Goal: Register for event/course

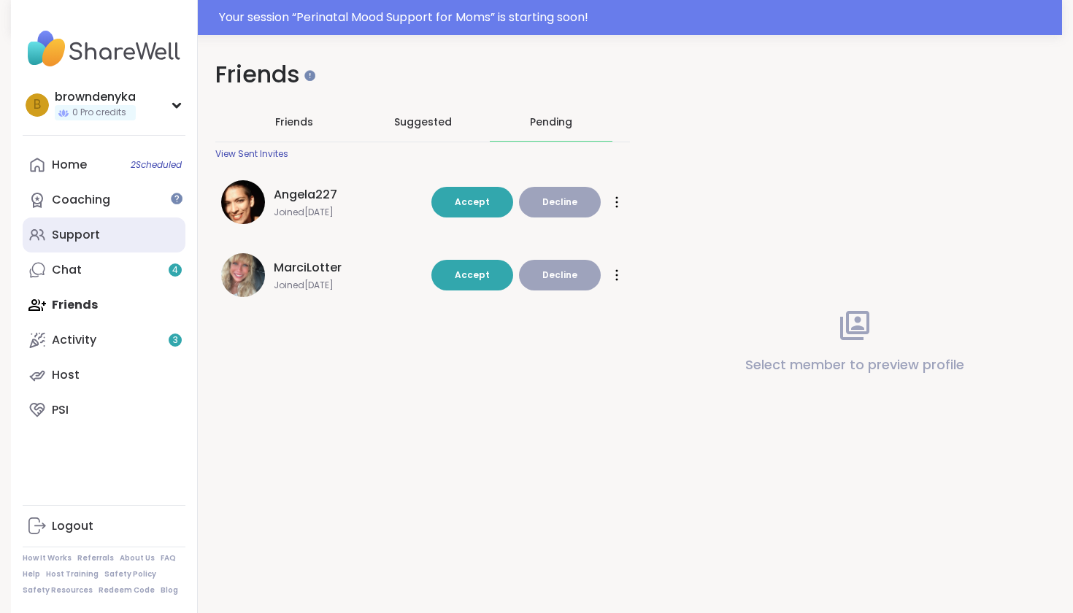
click at [83, 231] on div "Support" at bounding box center [76, 235] width 48 height 16
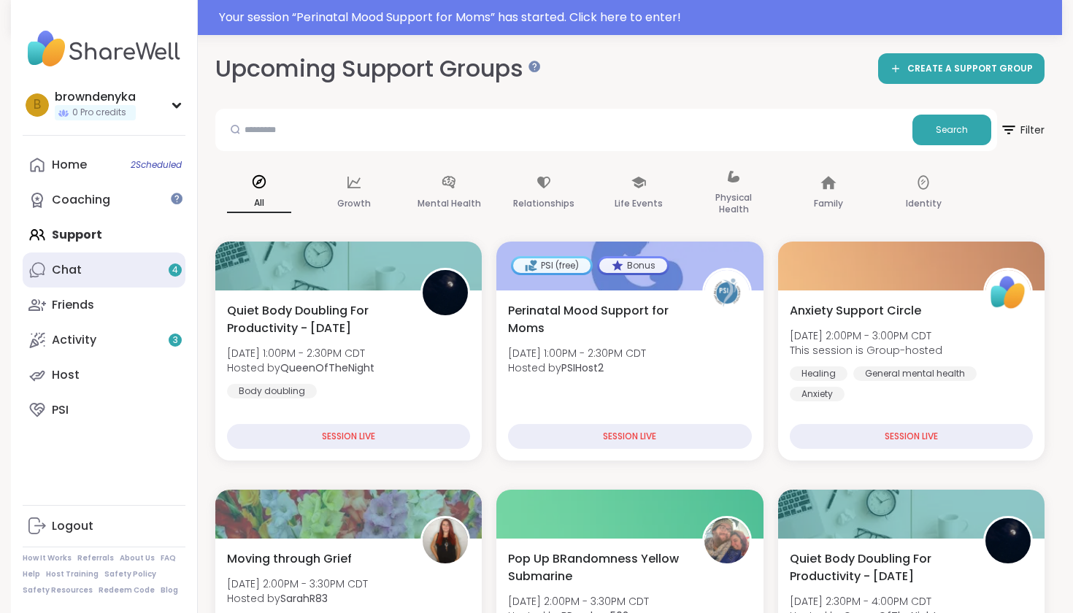
click at [80, 278] on link "Chat 4" at bounding box center [104, 270] width 163 height 35
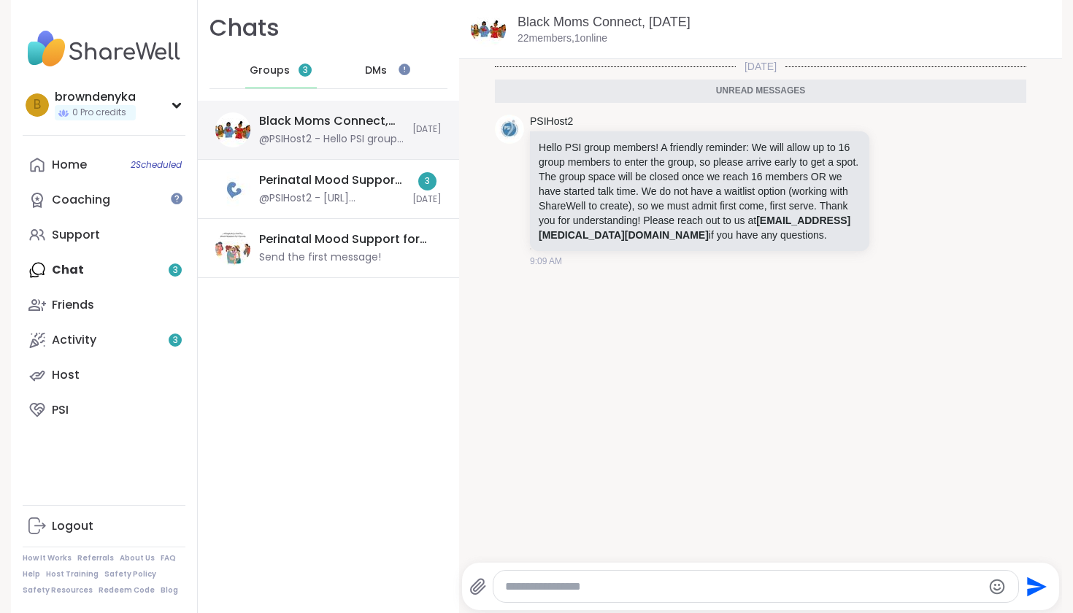
click at [377, 131] on div "Black Moms Connect, [DATE] @PSIHost2 - Hello PSI group members! A friendly remi…" at bounding box center [331, 130] width 145 height 34
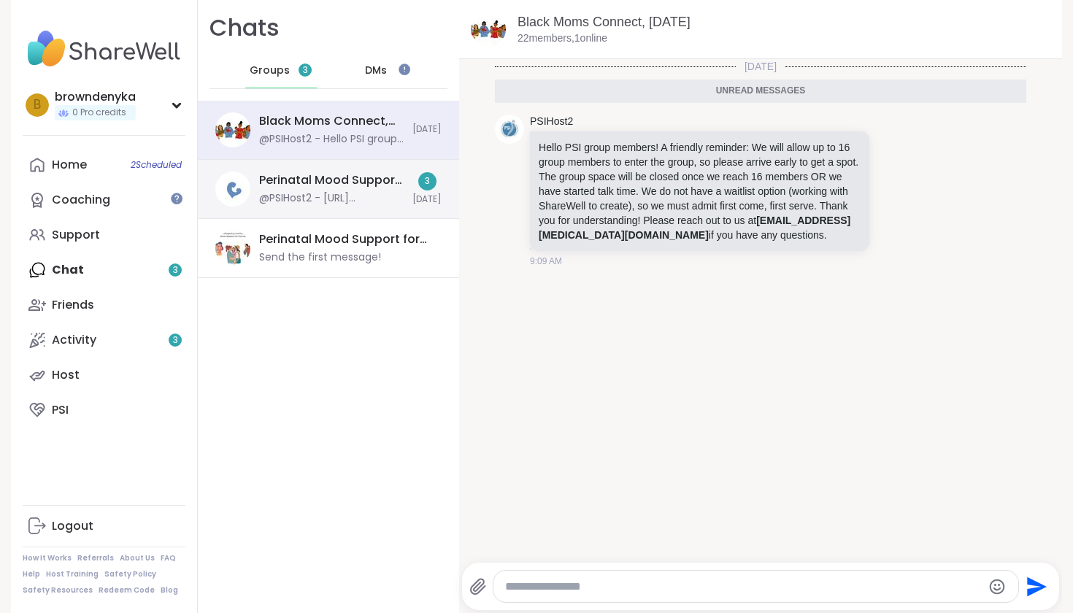
click at [381, 204] on div "@PSIHost2 - [URL][DOMAIN_NAME]" at bounding box center [331, 198] width 145 height 15
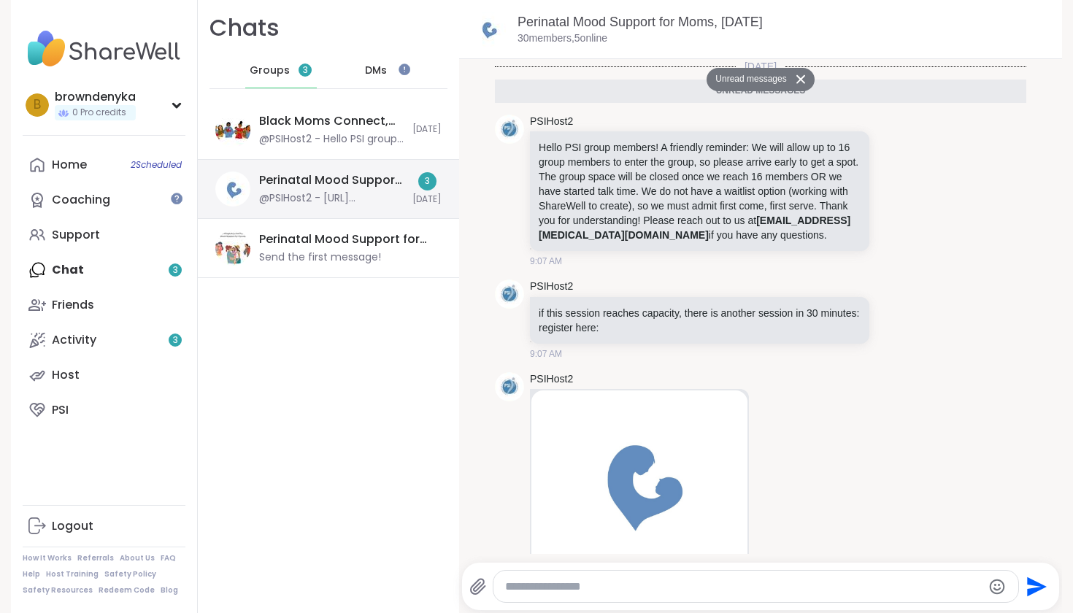
scroll to position [154, 0]
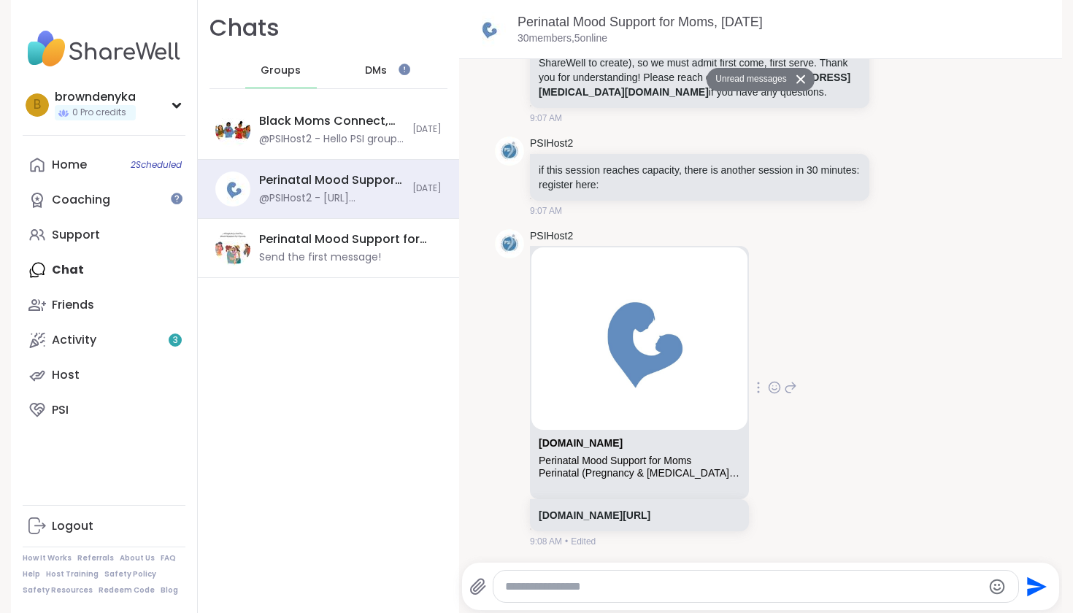
click at [610, 467] on div "Perinatal (Pregnancy & [MEDICAL_DATA]) Mood Support for Moms. Our online groups…" at bounding box center [640, 473] width 202 height 12
click at [616, 440] on div "[DOMAIN_NAME]" at bounding box center [640, 446] width 202 height 18
click at [608, 253] on img at bounding box center [640, 339] width 216 height 182
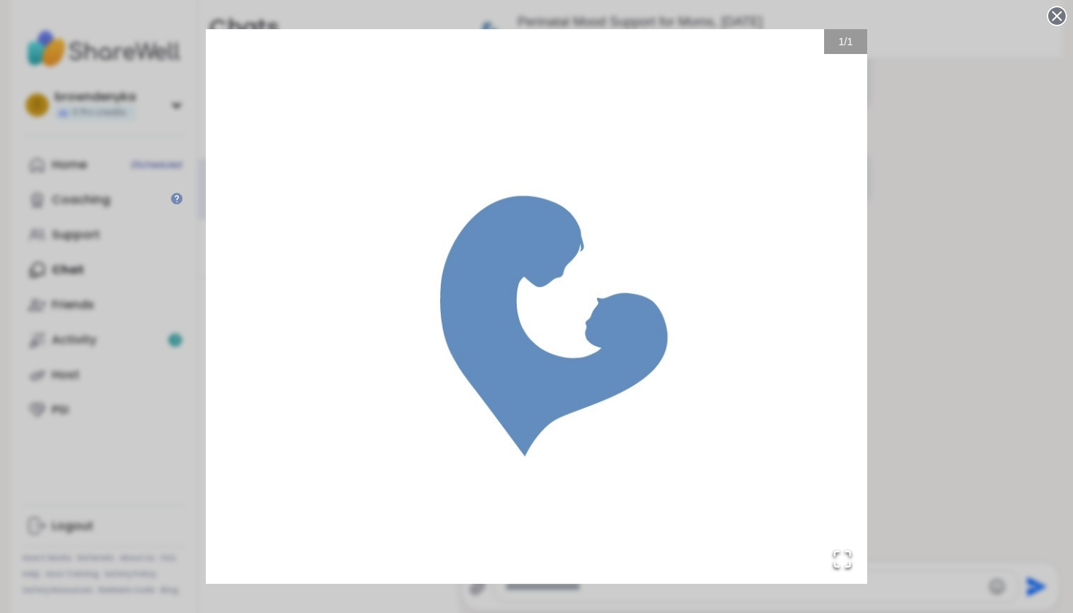
click at [1058, 20] on circle at bounding box center [1058, 16] width 18 height 18
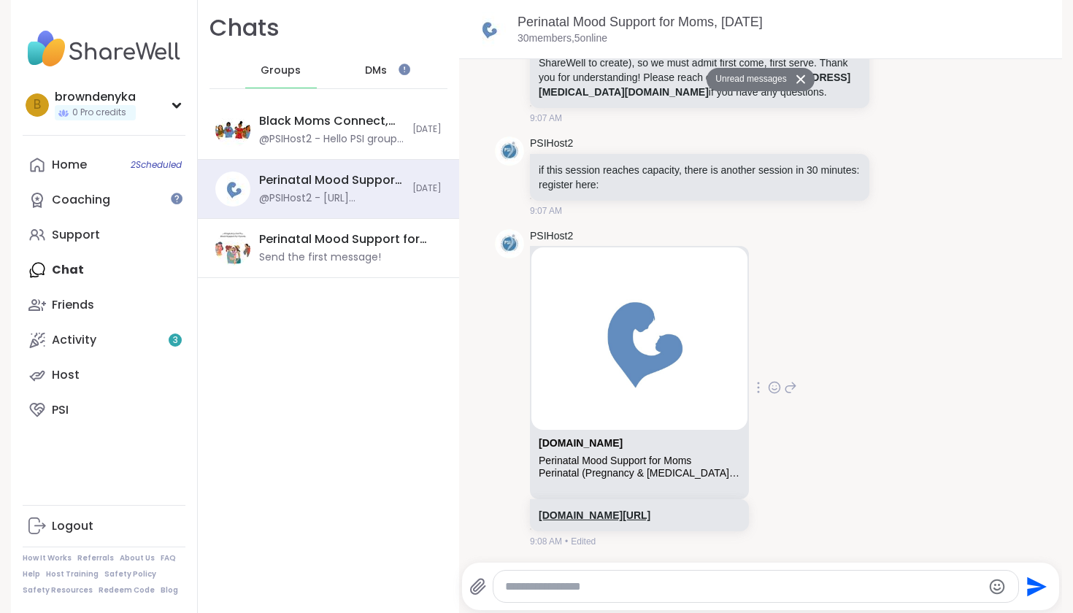
click at [606, 510] on link "[DOMAIN_NAME][URL]" at bounding box center [595, 516] width 112 height 12
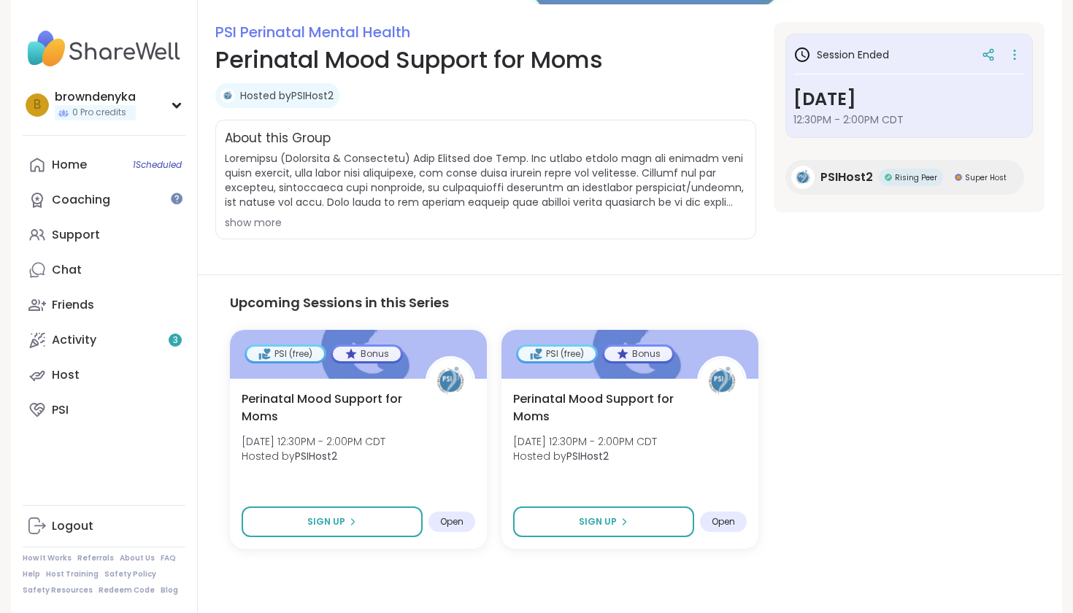
scroll to position [186, 0]
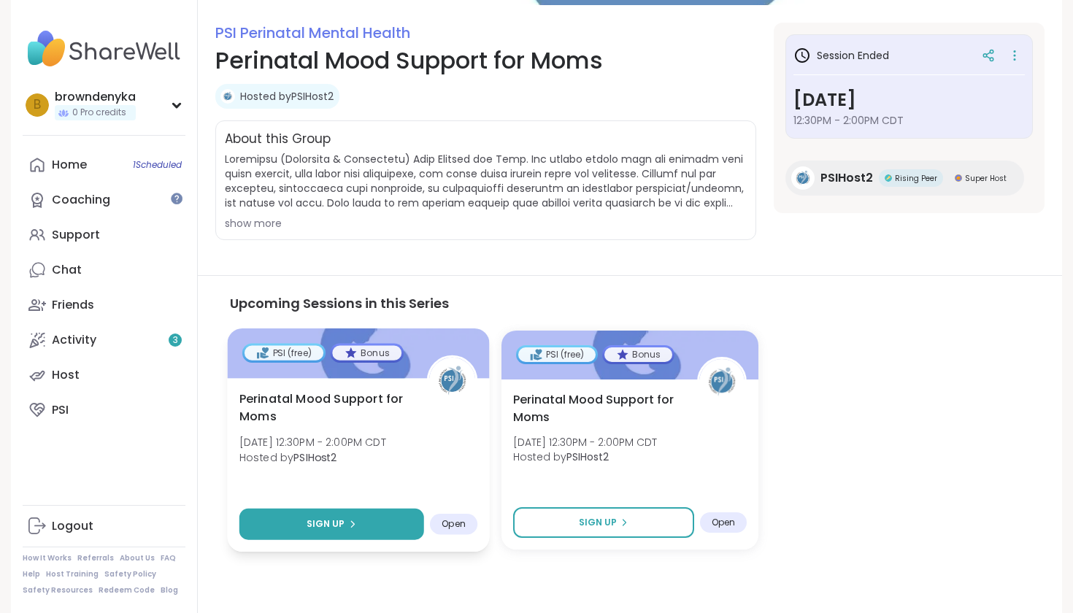
click at [283, 529] on button "Sign Up" at bounding box center [332, 523] width 185 height 31
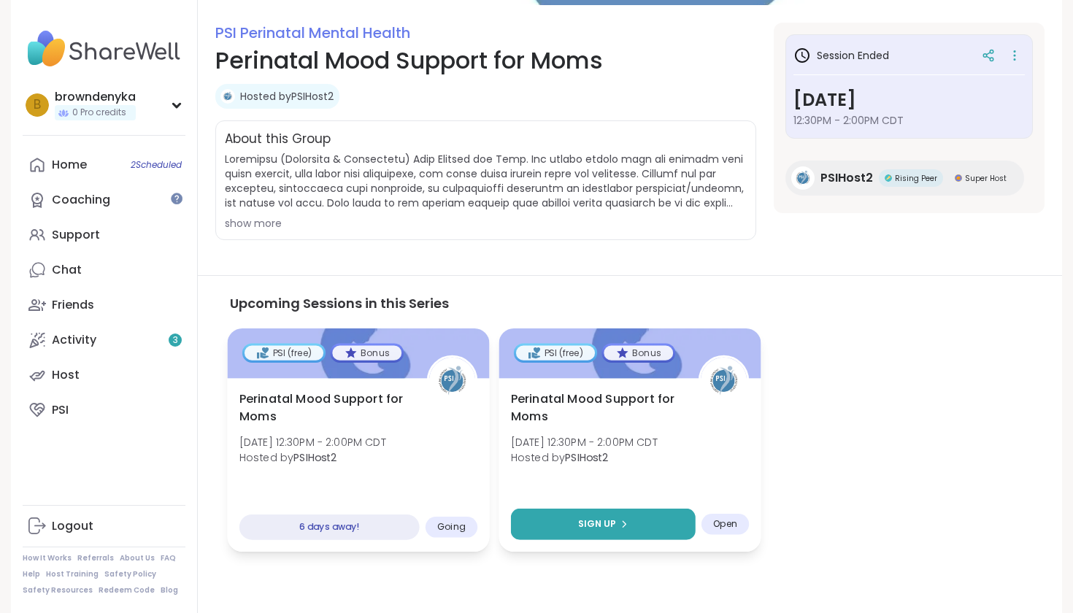
click at [582, 521] on span "Sign Up" at bounding box center [597, 524] width 39 height 13
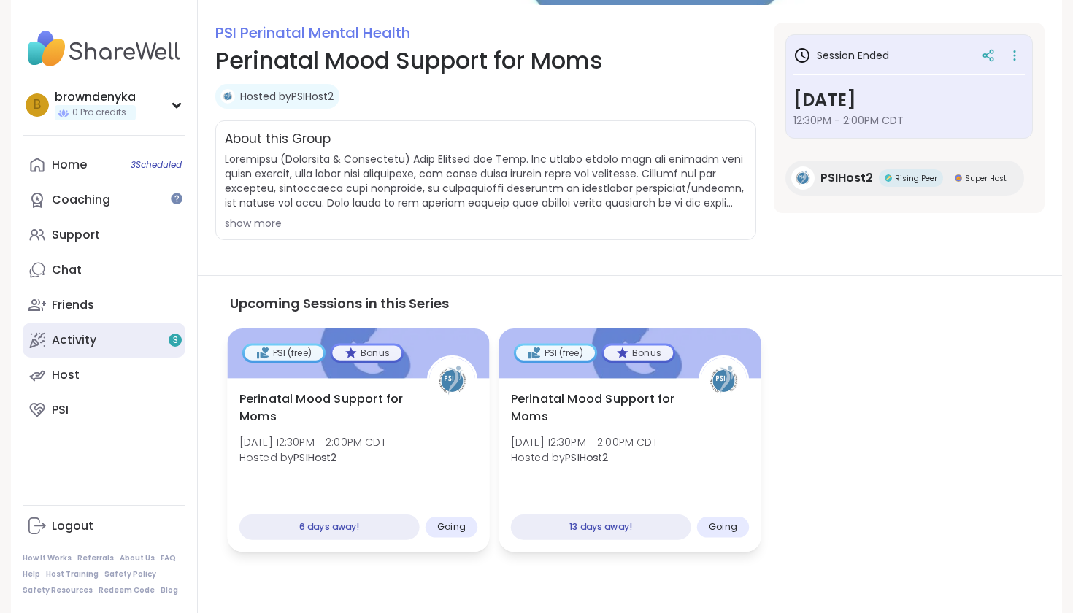
click at [103, 335] on link "Activity 3" at bounding box center [104, 340] width 163 height 35
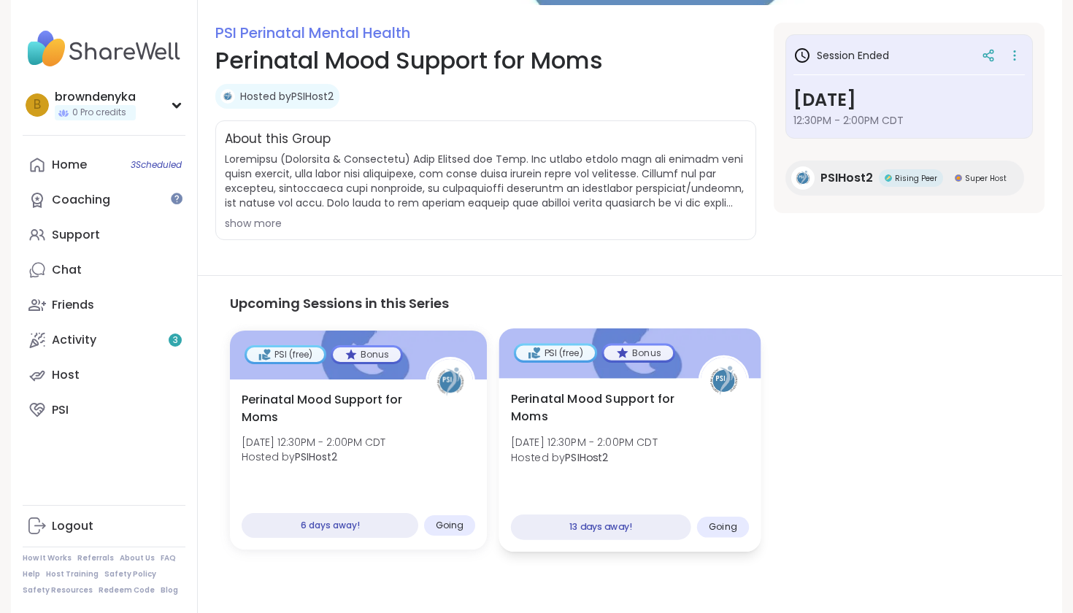
click at [598, 526] on div "13 days away!" at bounding box center [601, 528] width 180 height 26
click at [603, 437] on span "[DATE] 12:30PM - 2:00PM CDT" at bounding box center [584, 441] width 147 height 15
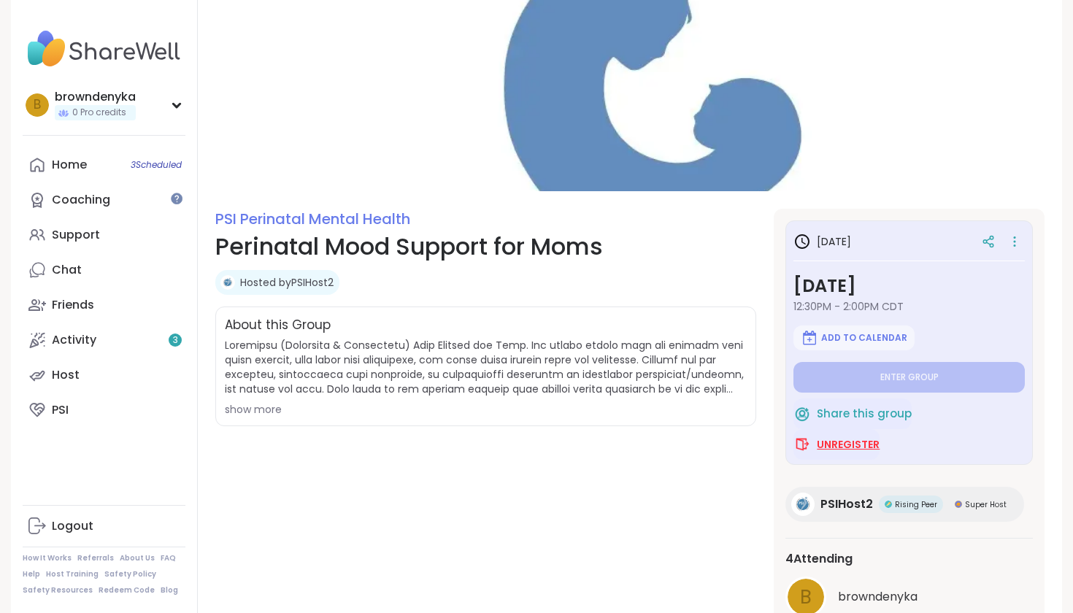
click at [838, 448] on span "Unregister" at bounding box center [848, 444] width 63 height 15
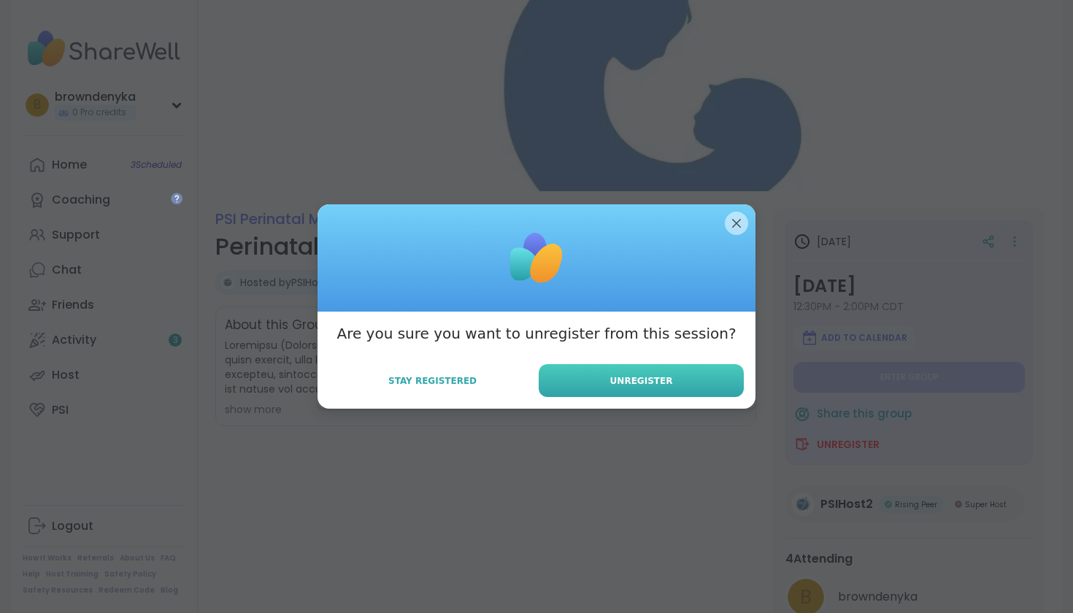
click at [637, 380] on span "Unregister" at bounding box center [641, 381] width 63 height 13
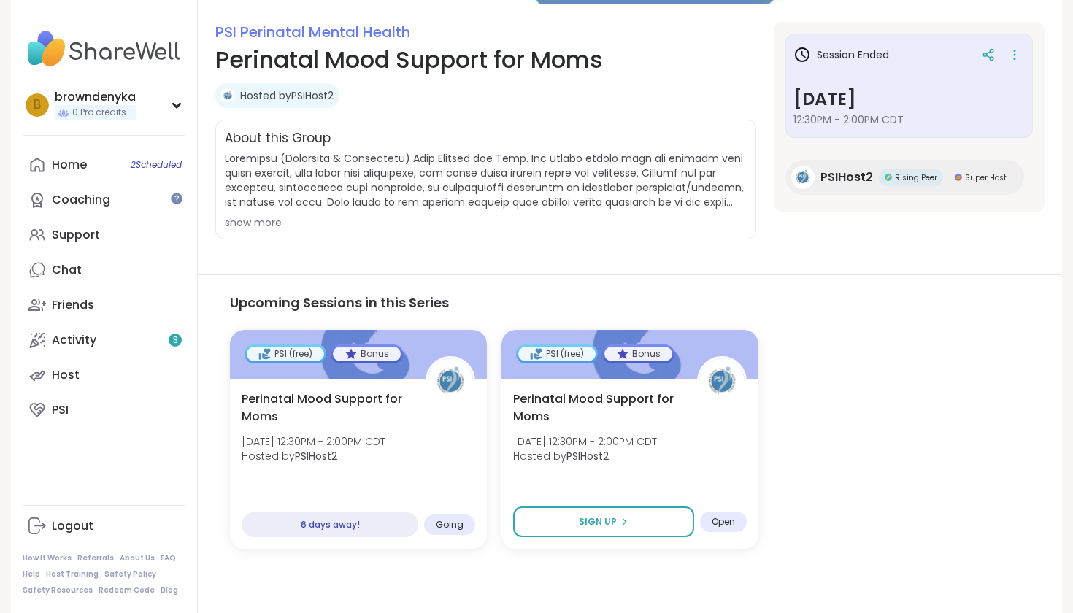
scroll to position [186, 0]
click at [98, 231] on div "Support" at bounding box center [76, 235] width 48 height 16
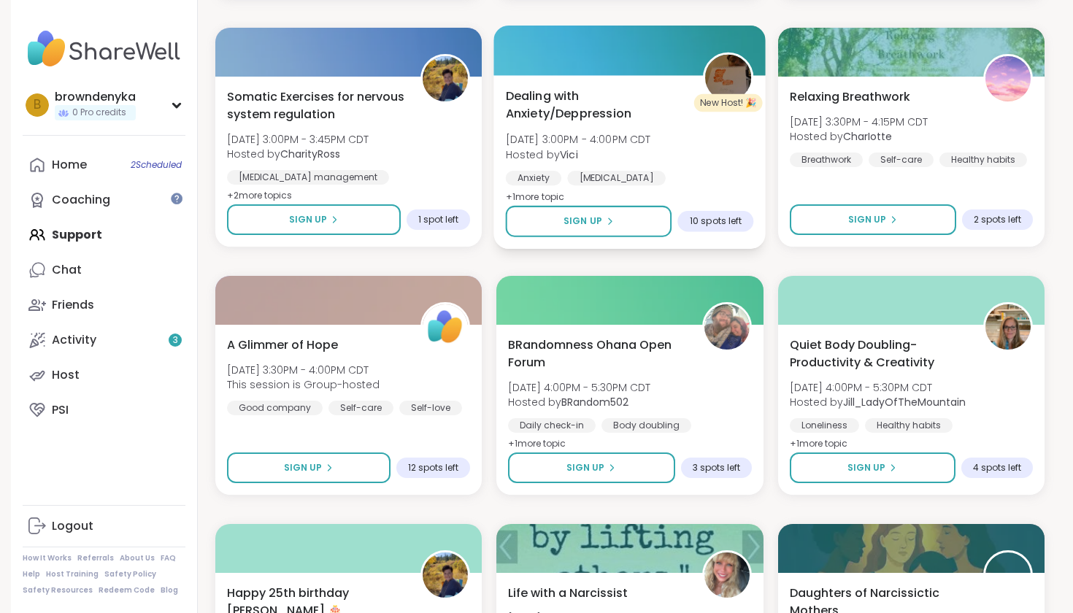
scroll to position [676, 0]
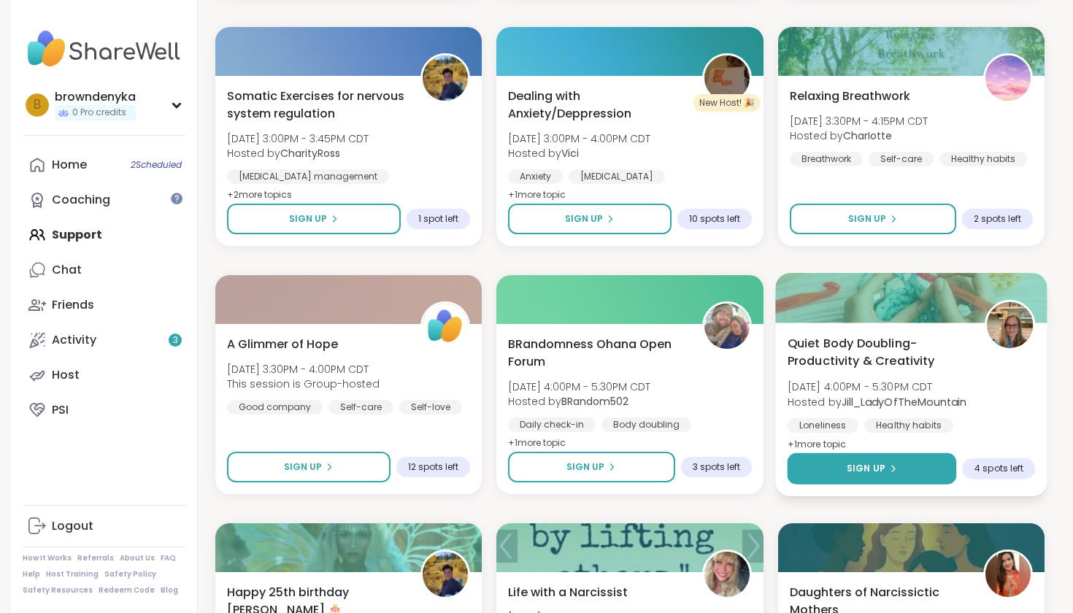
click at [859, 468] on span "Sign Up" at bounding box center [866, 468] width 39 height 13
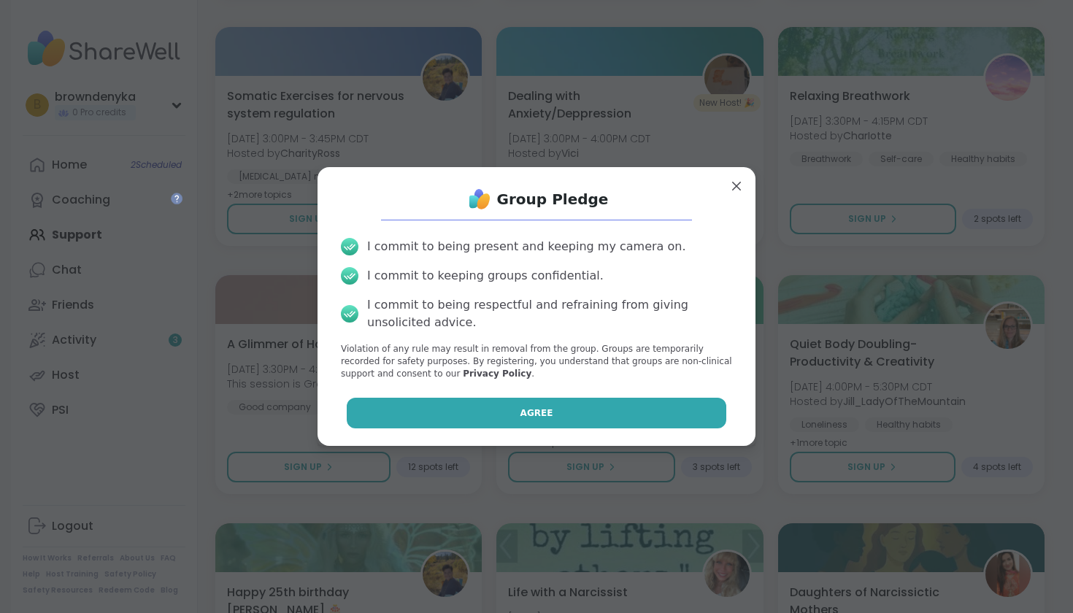
click at [531, 412] on span "Agree" at bounding box center [537, 413] width 33 height 13
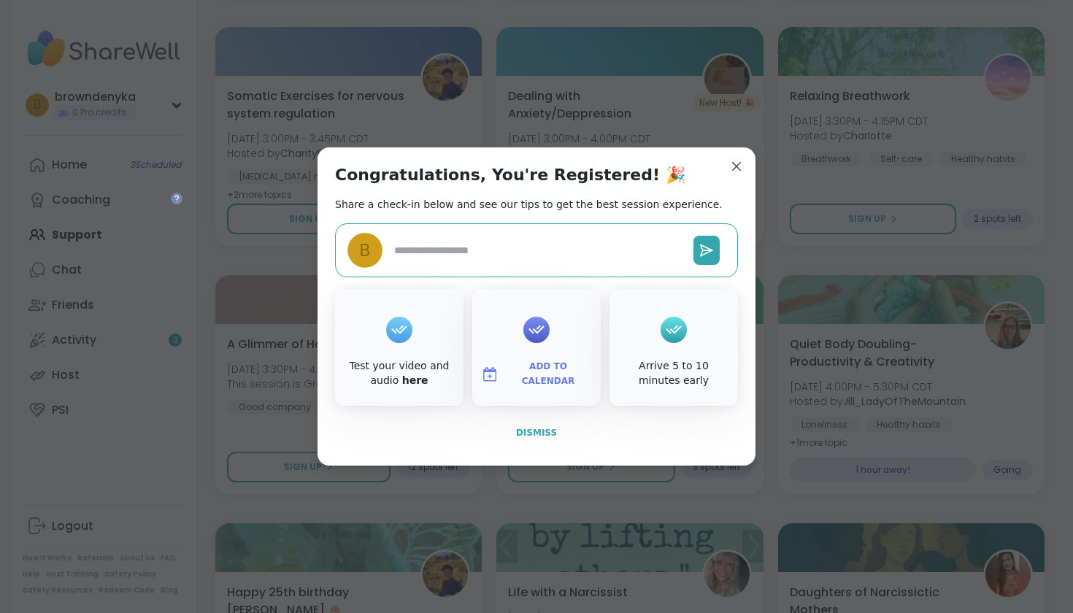
click at [534, 433] on span "Dismiss" at bounding box center [536, 433] width 41 height 10
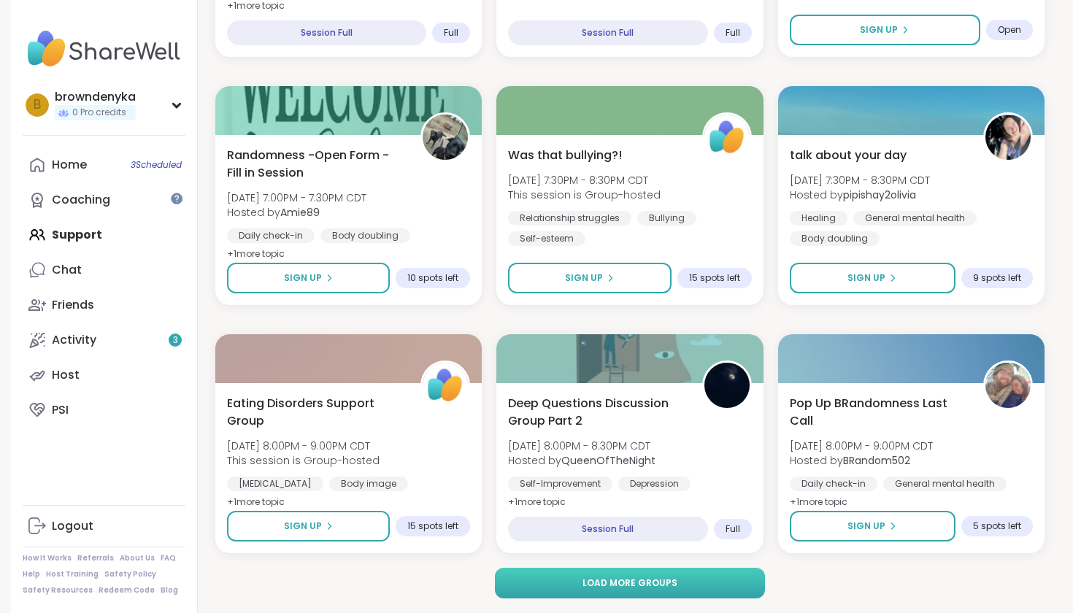
scroll to position [2602, 0]
click at [713, 577] on button "Load more groups" at bounding box center [630, 584] width 271 height 31
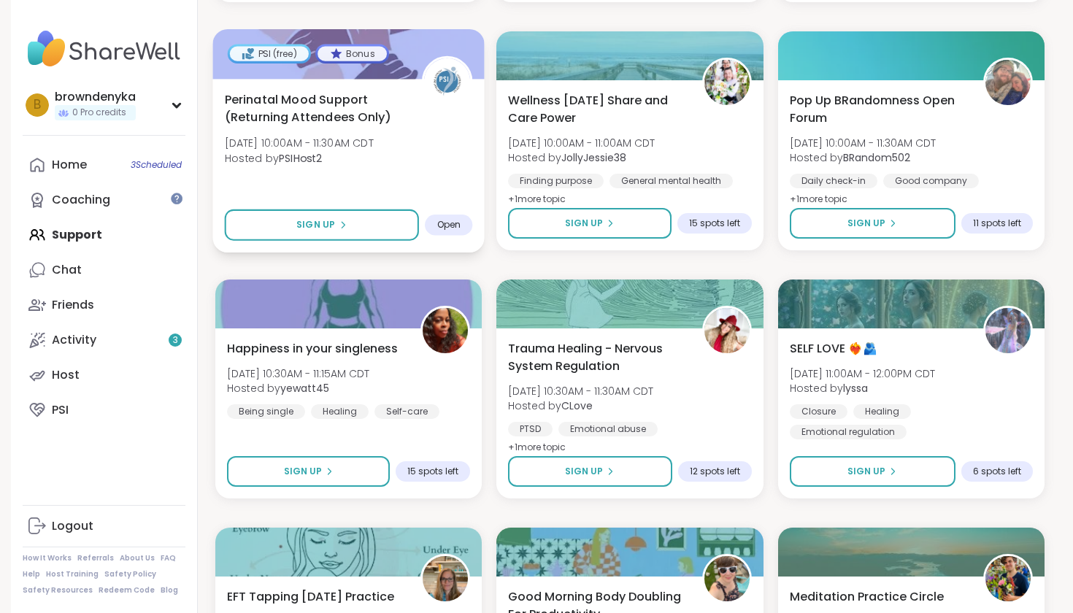
scroll to position [4894, 0]
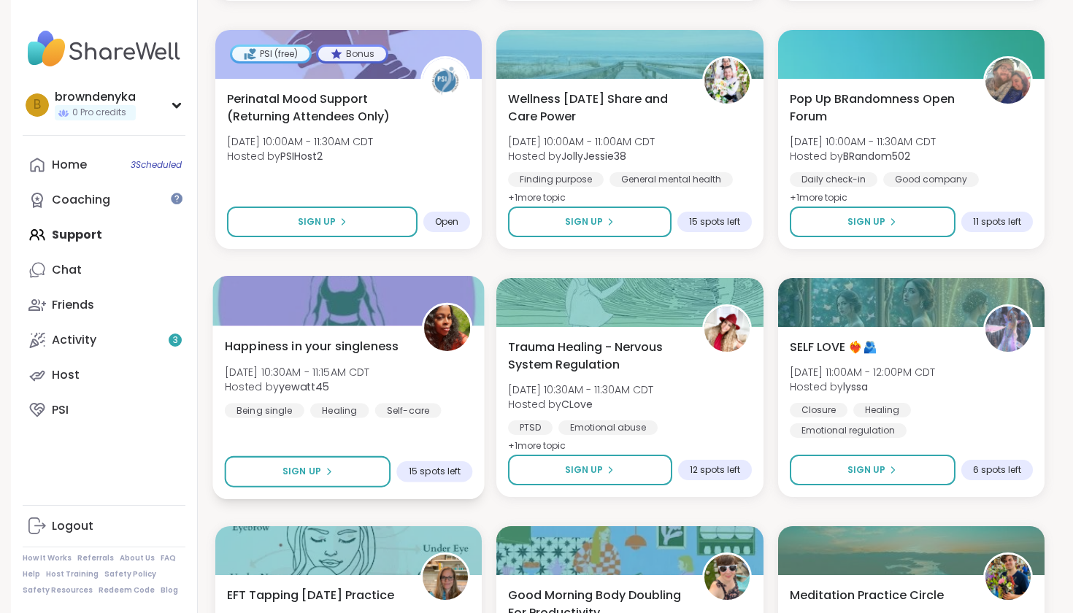
click at [446, 474] on span "15 spots left" at bounding box center [435, 472] width 52 height 12
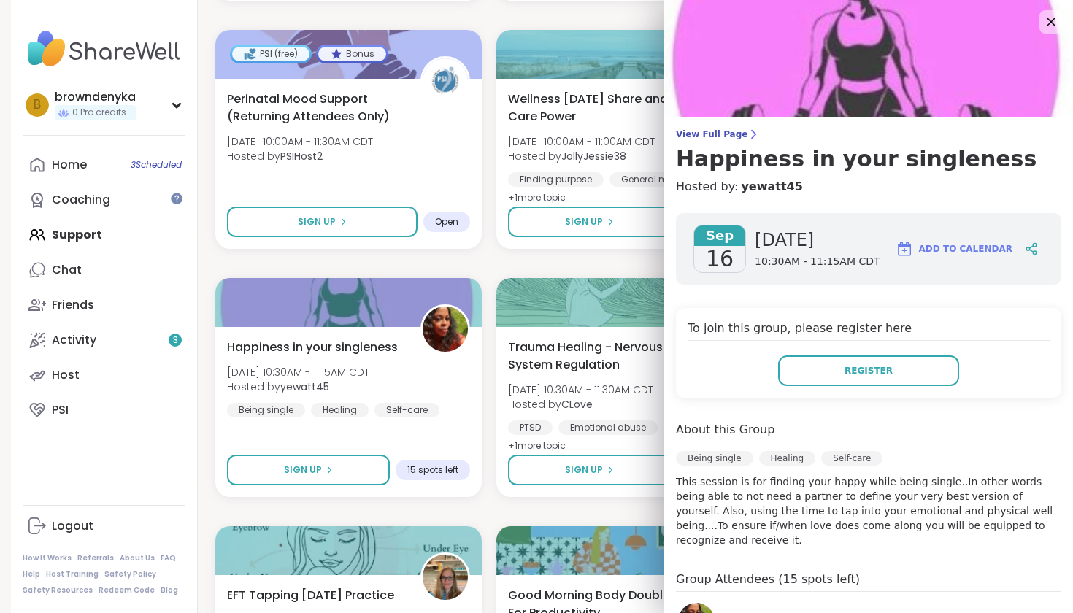
scroll to position [0, 0]
click at [1046, 26] on icon at bounding box center [1051, 21] width 18 height 18
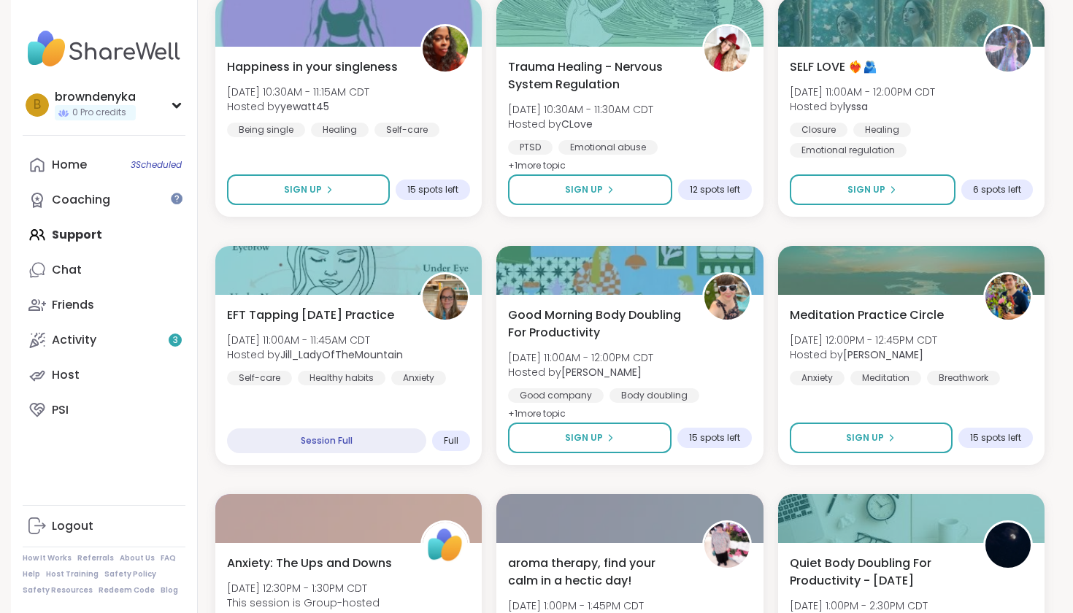
scroll to position [5176, 0]
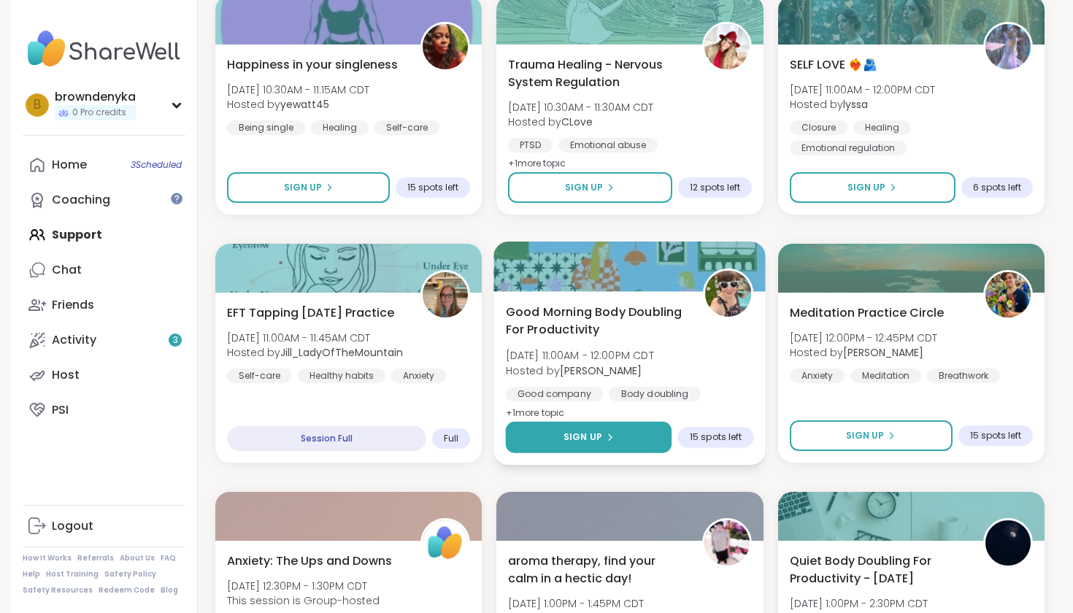
click at [601, 438] on span "Sign Up" at bounding box center [583, 437] width 39 height 13
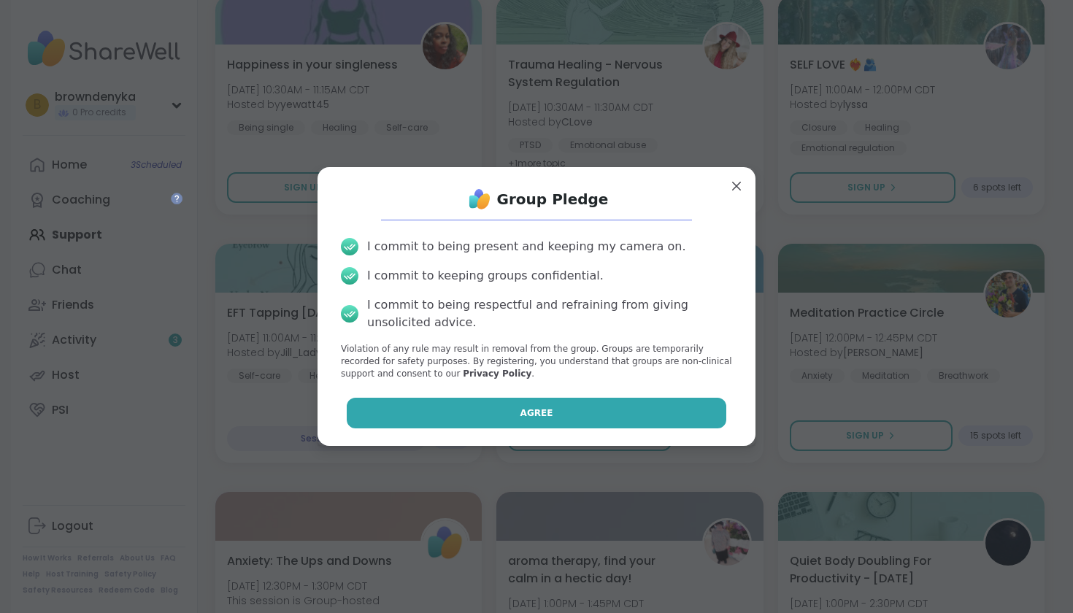
click at [595, 409] on button "Agree" at bounding box center [537, 413] width 380 height 31
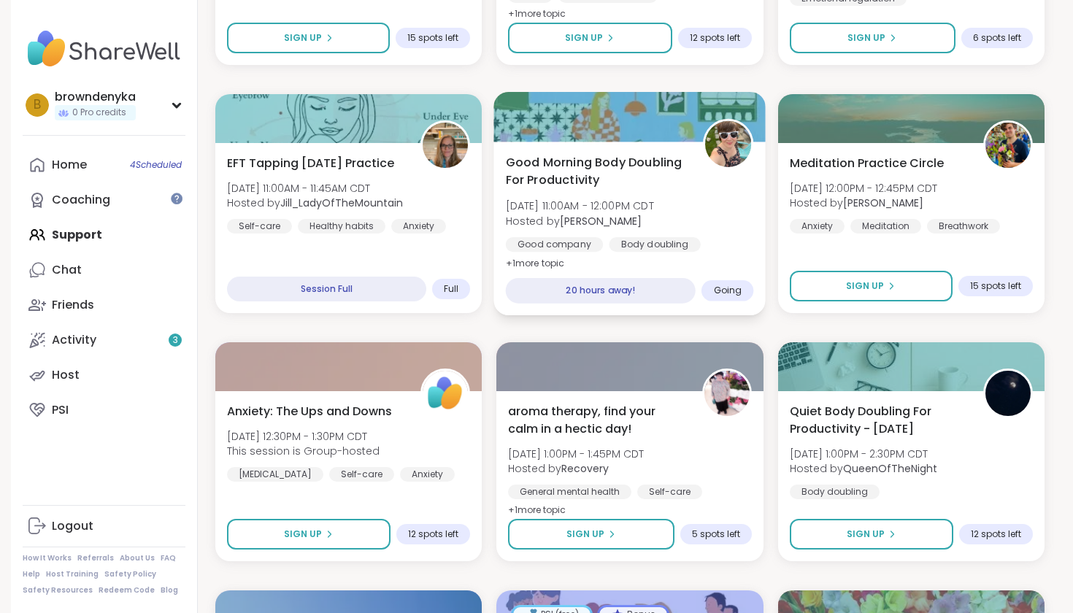
scroll to position [5327, 0]
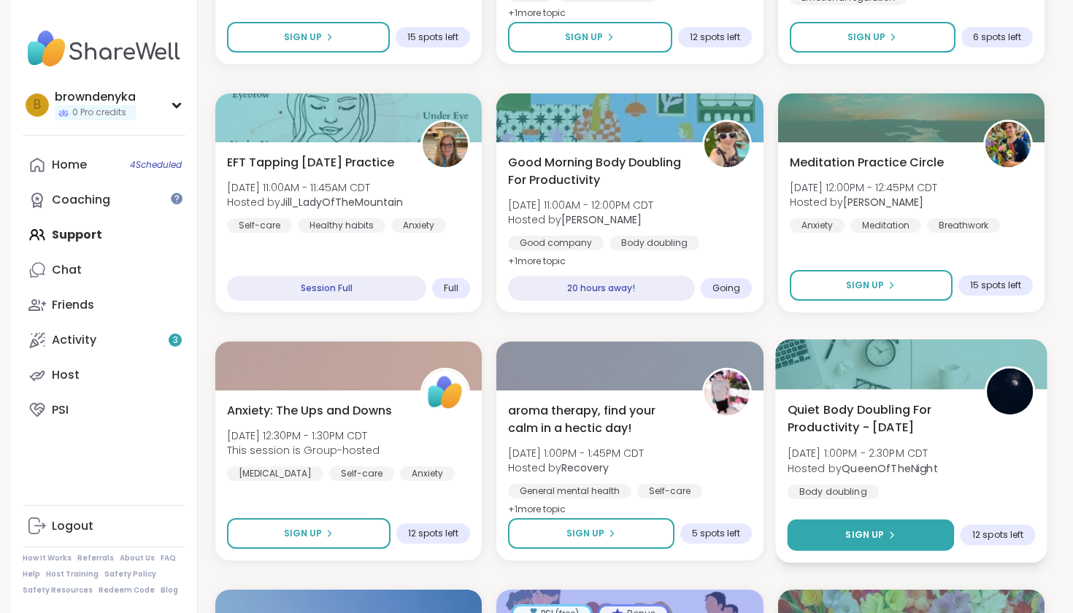
click at [843, 543] on button "Sign Up" at bounding box center [870, 535] width 167 height 31
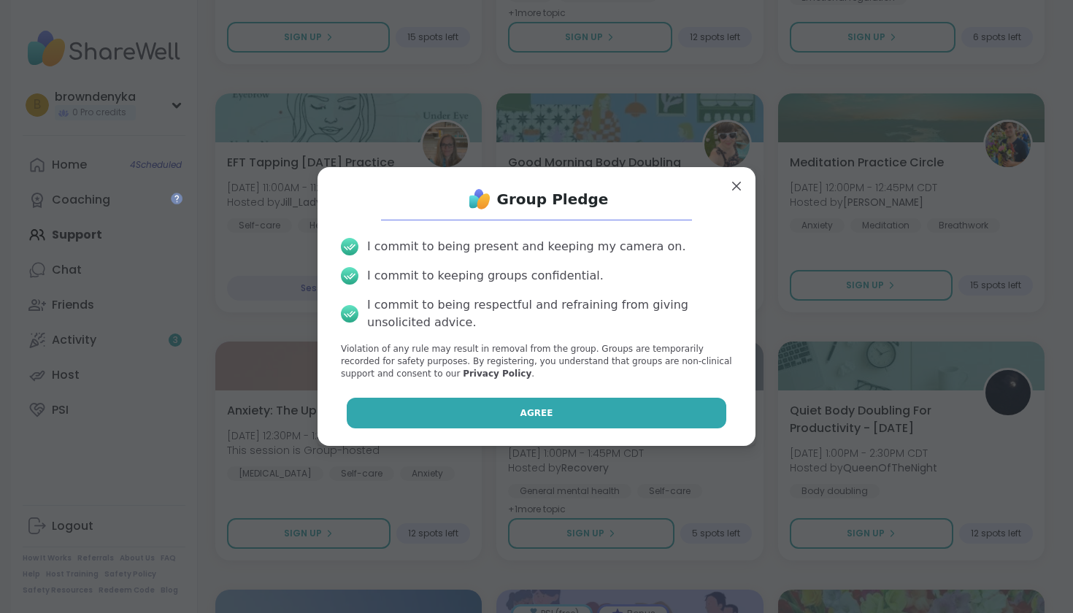
click at [562, 403] on button "Agree" at bounding box center [537, 413] width 380 height 31
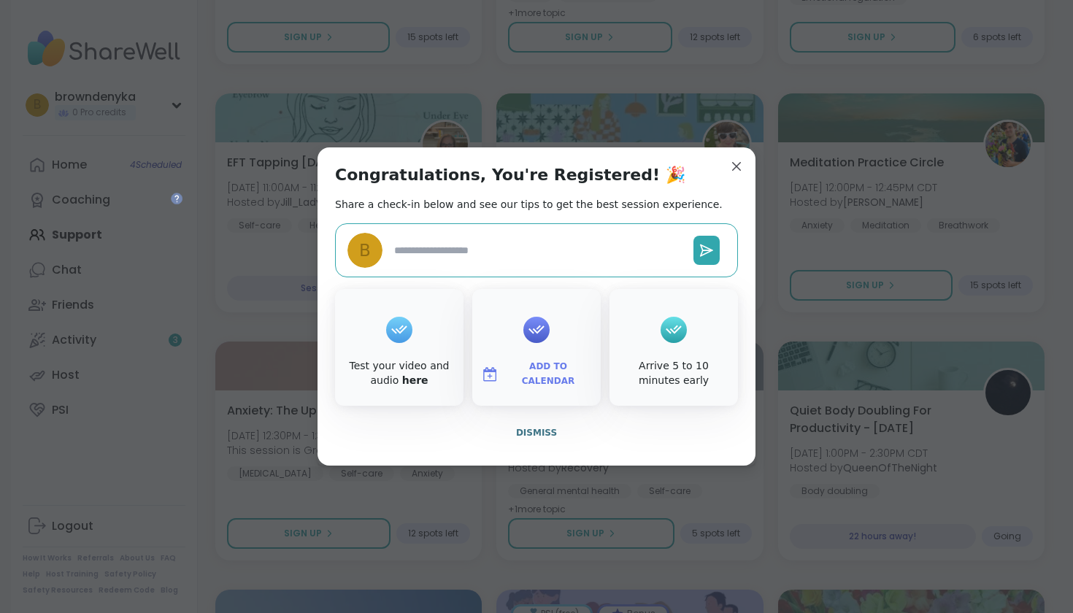
type textarea "*"
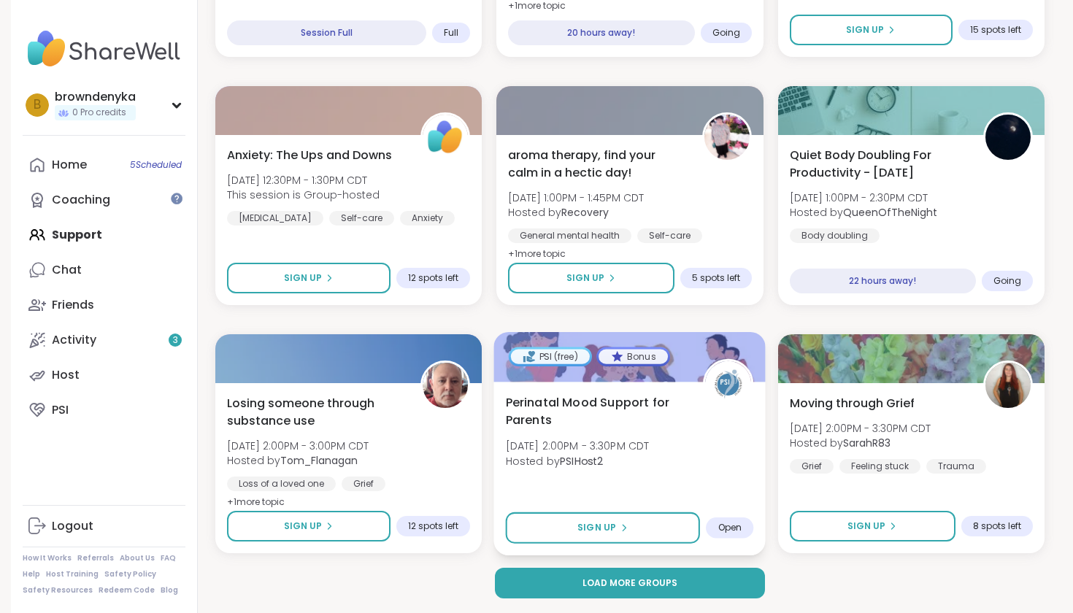
scroll to position [5582, 0]
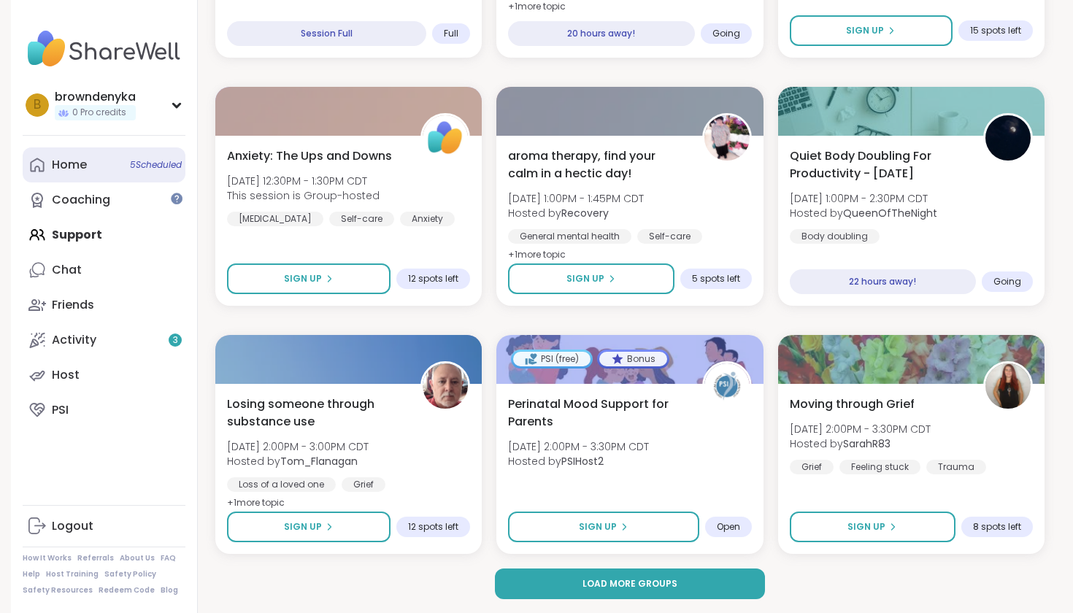
click at [95, 167] on link "Home 5 Scheduled" at bounding box center [104, 165] width 163 height 35
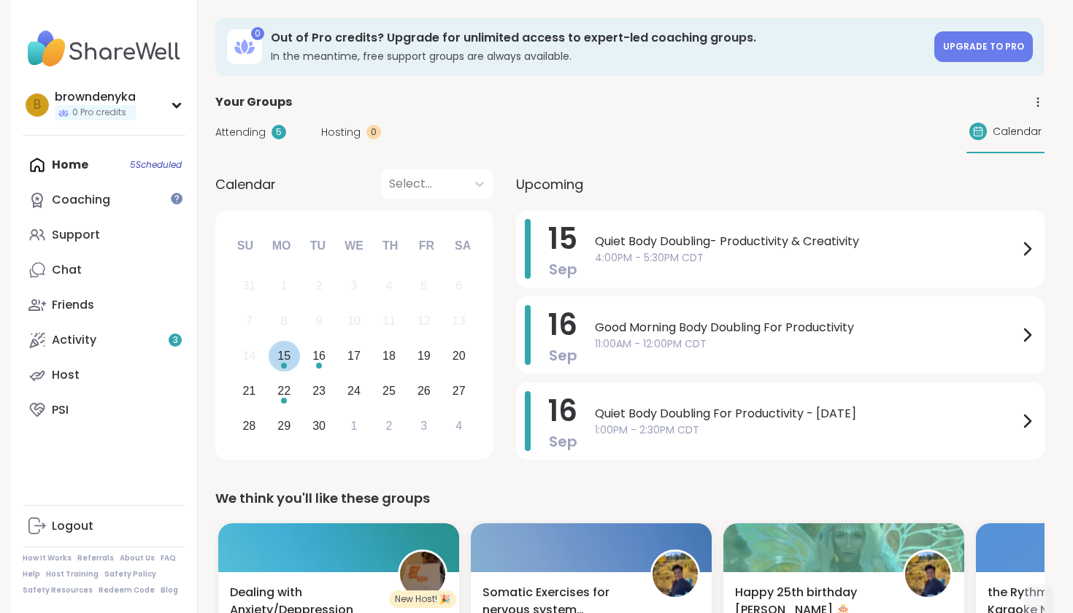
click at [286, 367] on div "Choose Monday, September 15th, 2025" at bounding box center [284, 366] width 6 height 6
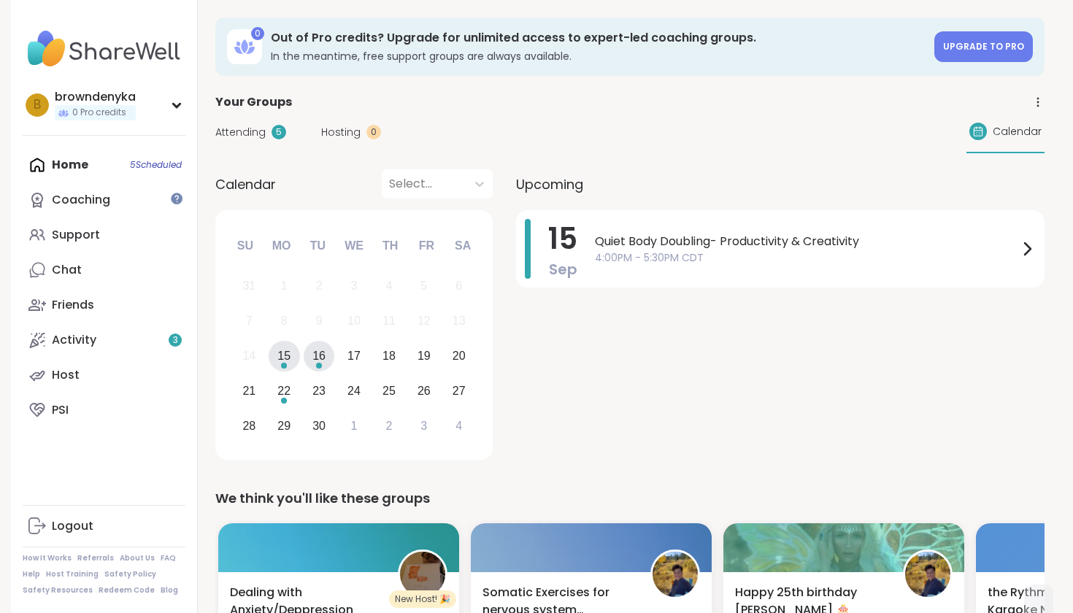
click at [314, 365] on div "16" at bounding box center [319, 356] width 13 height 20
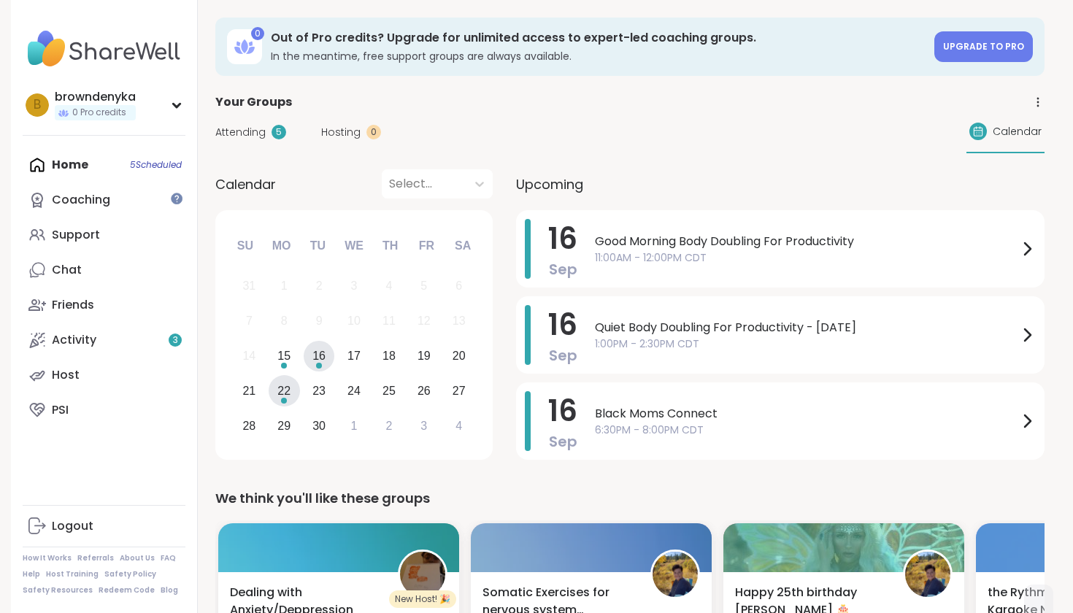
click at [285, 399] on div "Choose Monday, September 22nd, 2025" at bounding box center [284, 401] width 6 height 6
